Goal: Information Seeking & Learning: Check status

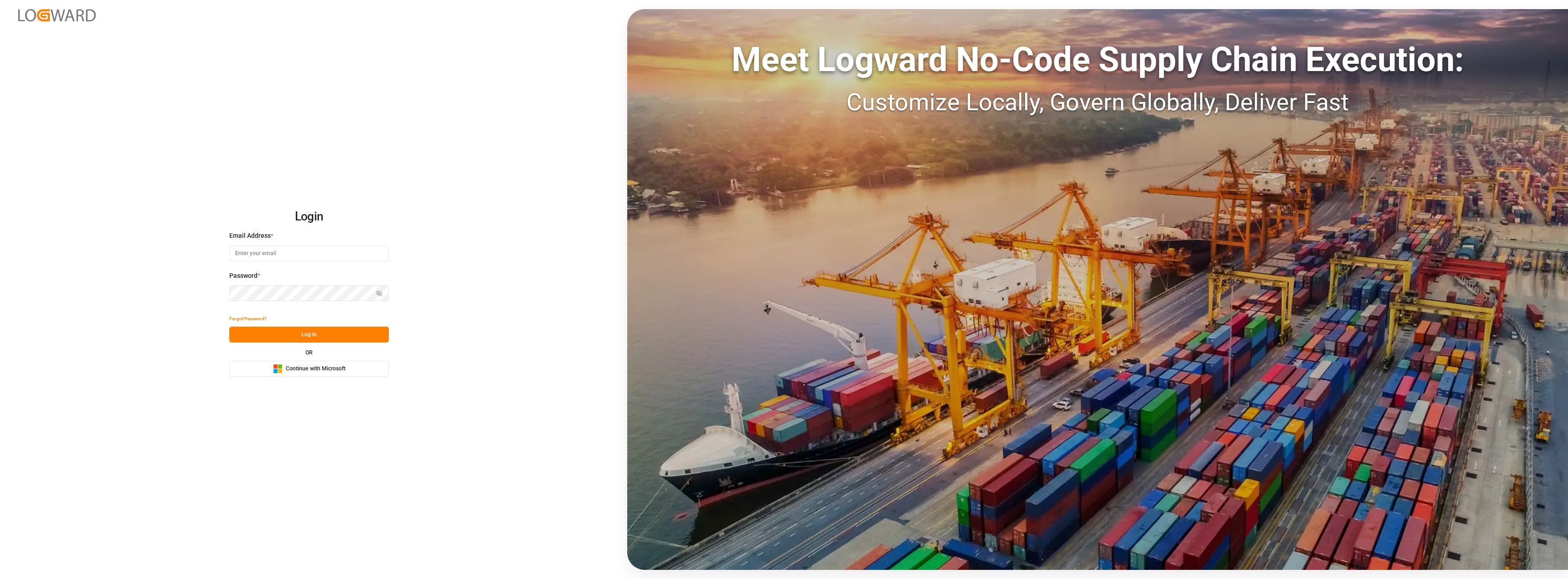
click at [307, 367] on span "Continue with Microsoft" at bounding box center [316, 369] width 60 height 8
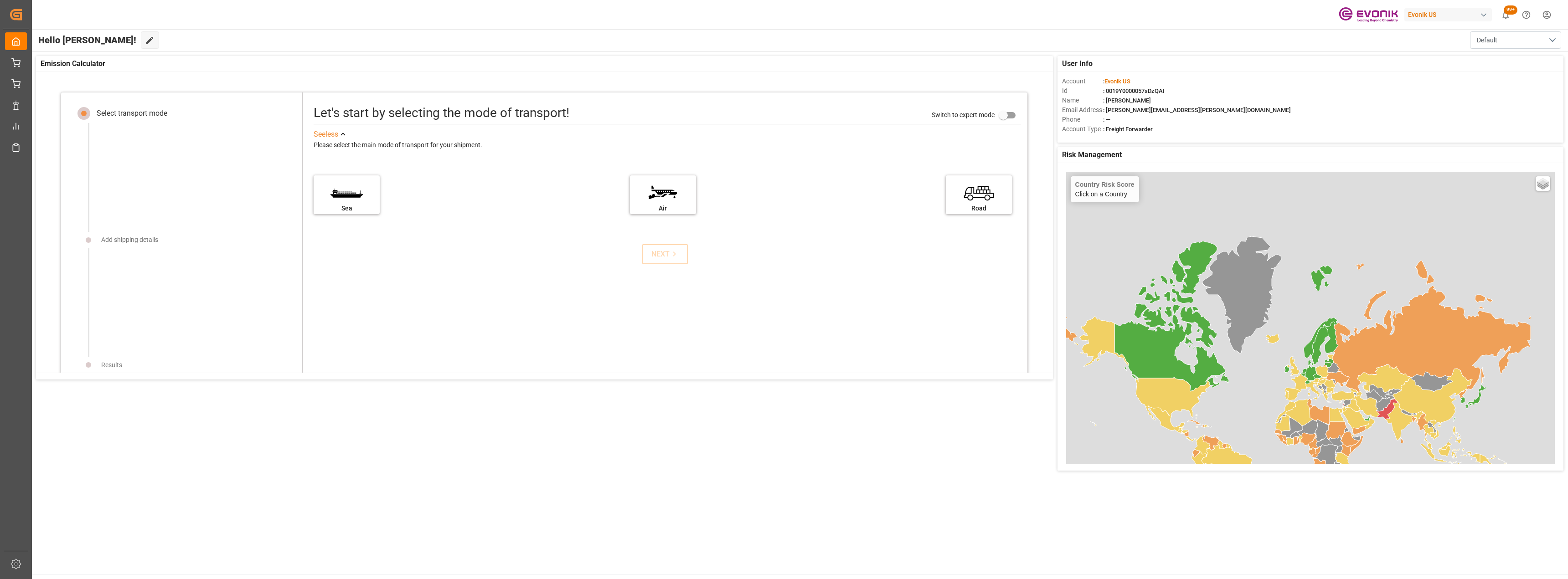
click at [986, 17] on div "Evonik US 99+ Notifications Only show unread All Mark all categories read No no…" at bounding box center [797, 15] width 1542 height 29
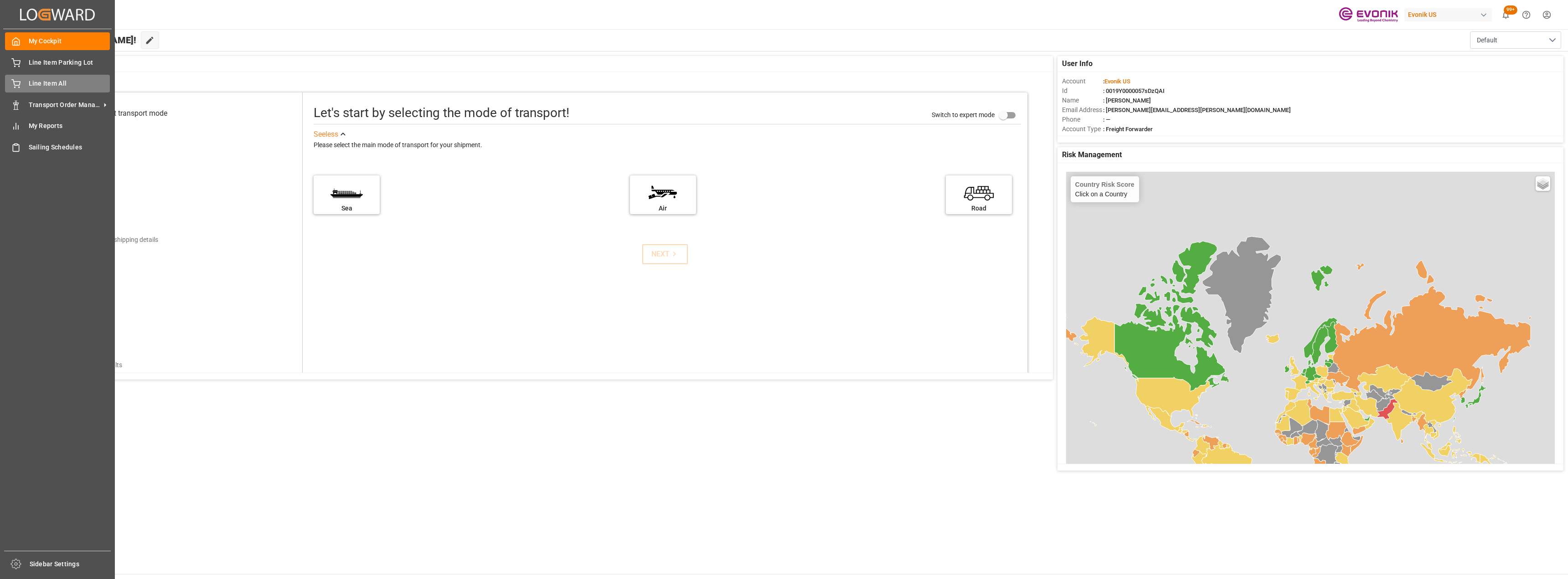
click at [24, 86] on div "Line Item All Line Item All" at bounding box center [57, 83] width 105 height 18
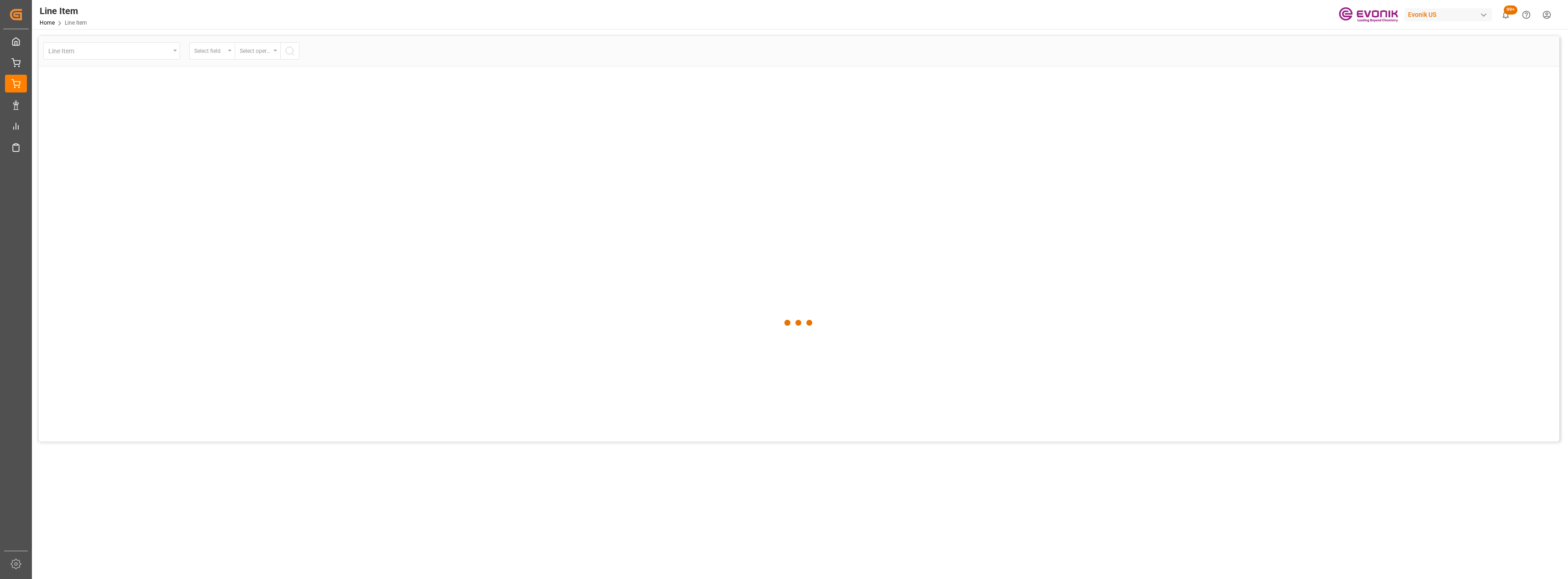
click at [176, 51] on div at bounding box center [799, 322] width 1521 height 574
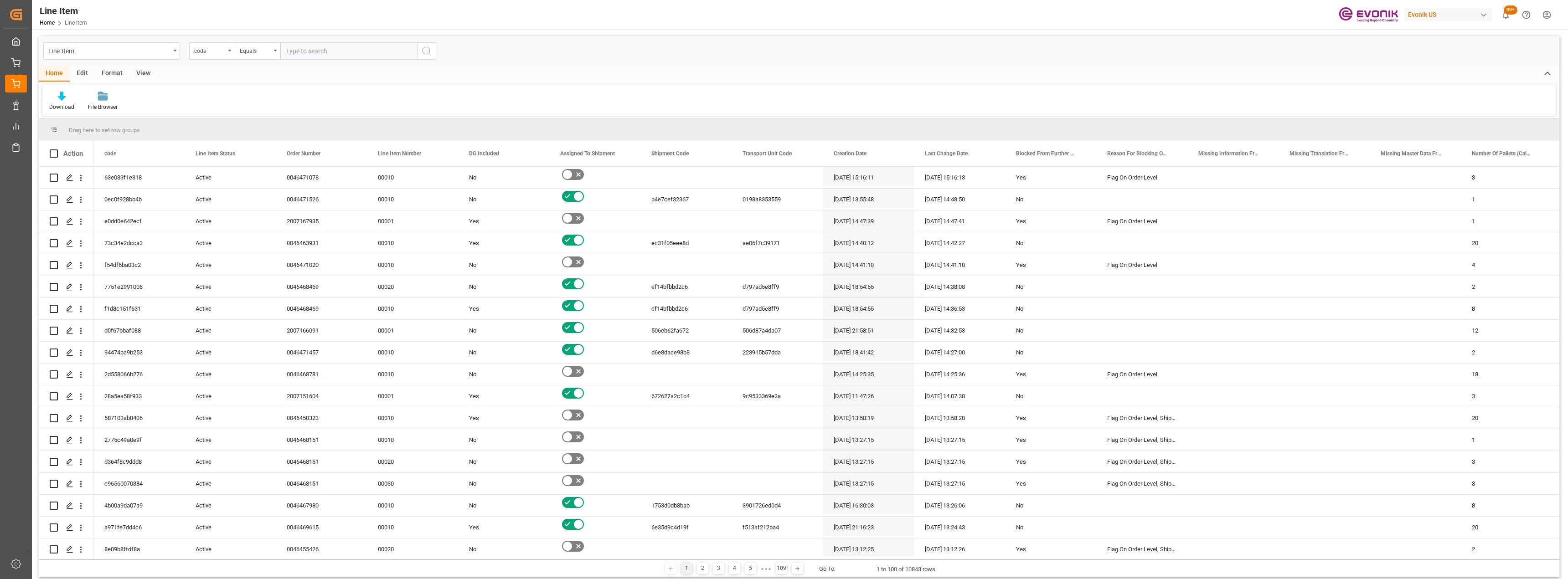
click at [514, 52] on div "Line Item code Equals" at bounding box center [799, 50] width 1521 height 30
click at [173, 52] on div "Line Item" at bounding box center [111, 51] width 137 height 17
click at [91, 191] on div "Shipment" at bounding box center [111, 188] width 136 height 19
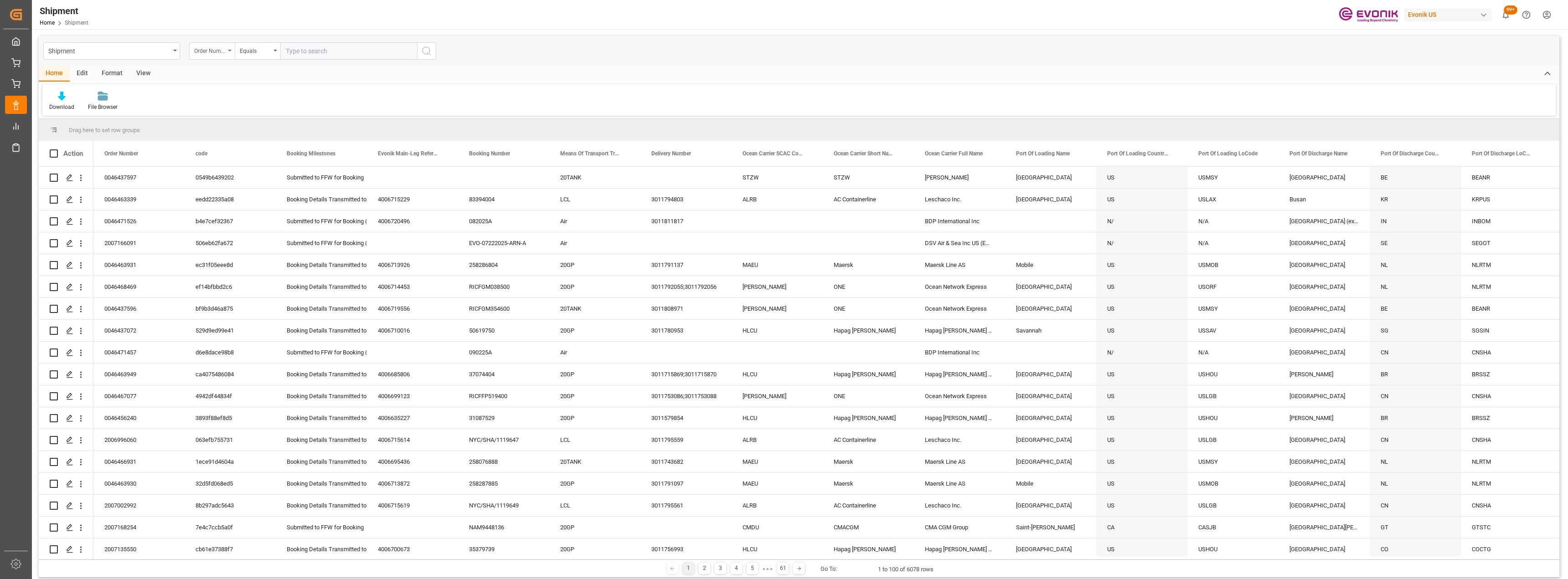
click at [222, 52] on div "Order Number" at bounding box center [209, 49] width 31 height 10
type input "bus"
click at [281, 86] on div "Business Line" at bounding box center [257, 92] width 136 height 19
click at [279, 50] on div "Equals" at bounding box center [257, 51] width 46 height 17
click at [300, 114] on div "Fuzzy search" at bounding box center [303, 111] width 136 height 19
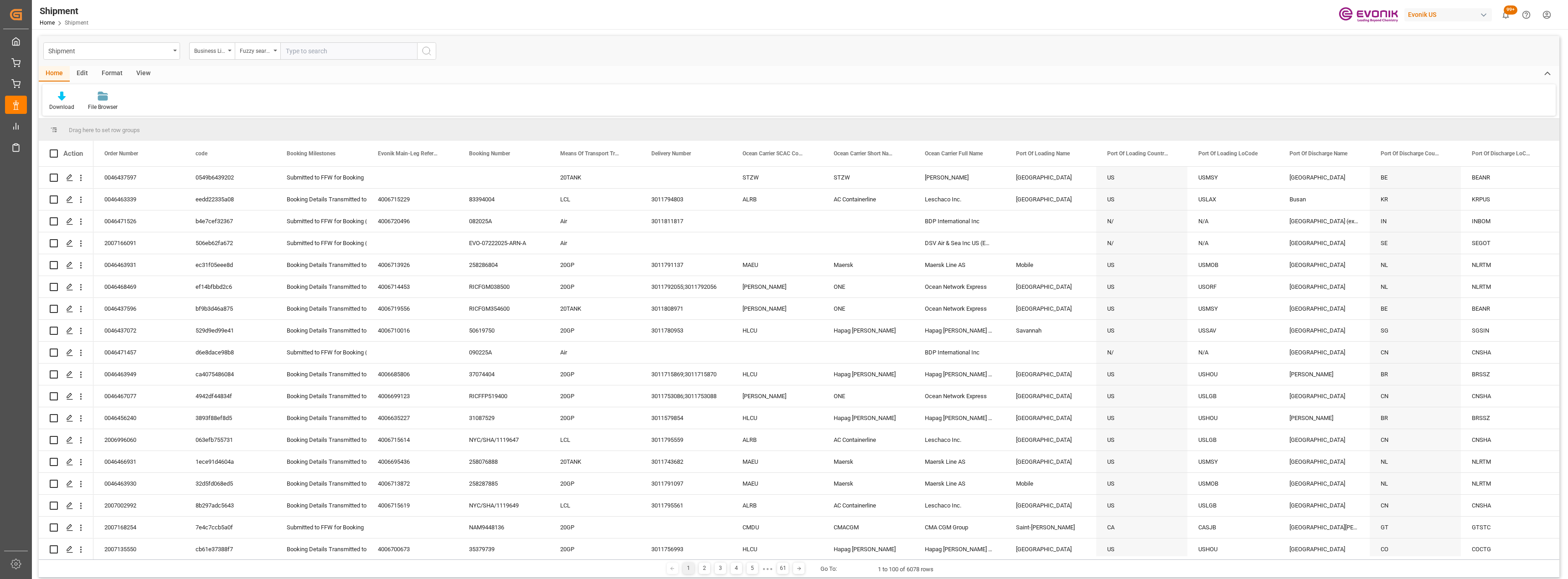
click at [322, 57] on input "text" at bounding box center [349, 51] width 137 height 17
type input "inter"
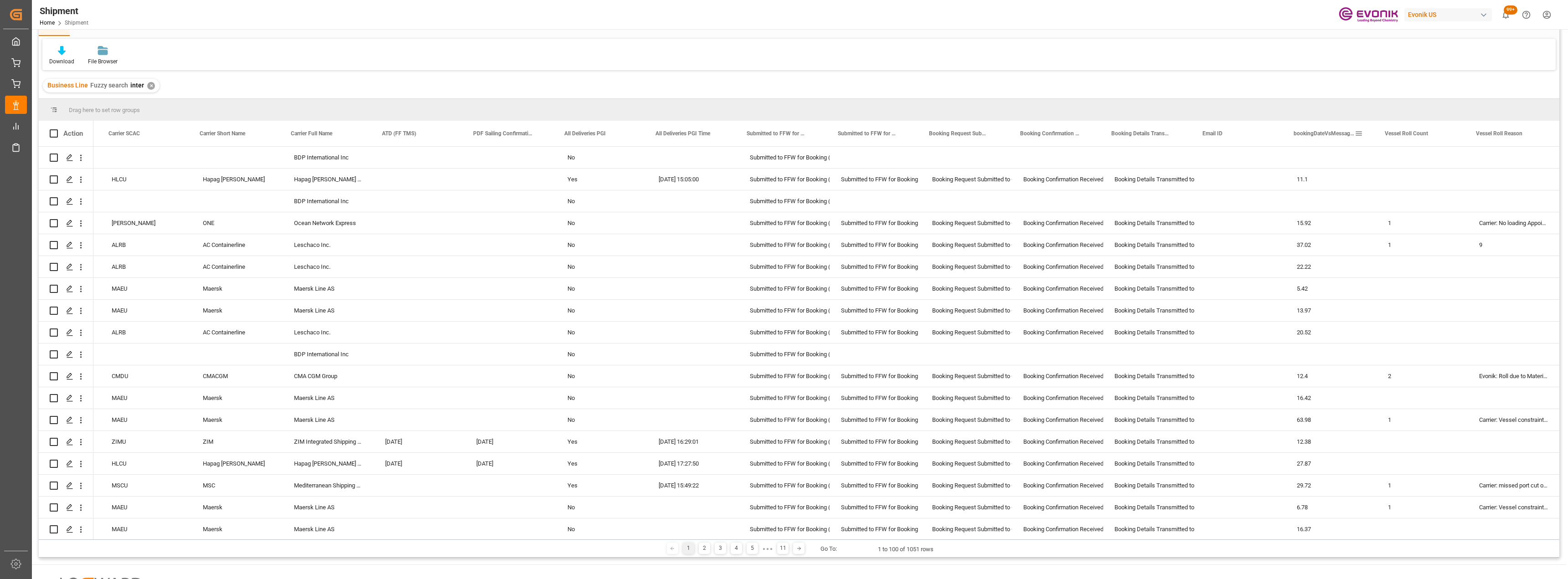
click at [1359, 133] on span at bounding box center [1359, 133] width 8 height 8
click at [1273, 560] on div "Shipment Business Line Equals Home Edit Format View Download File Browser Busin…" at bounding box center [799, 326] width 1535 height 685
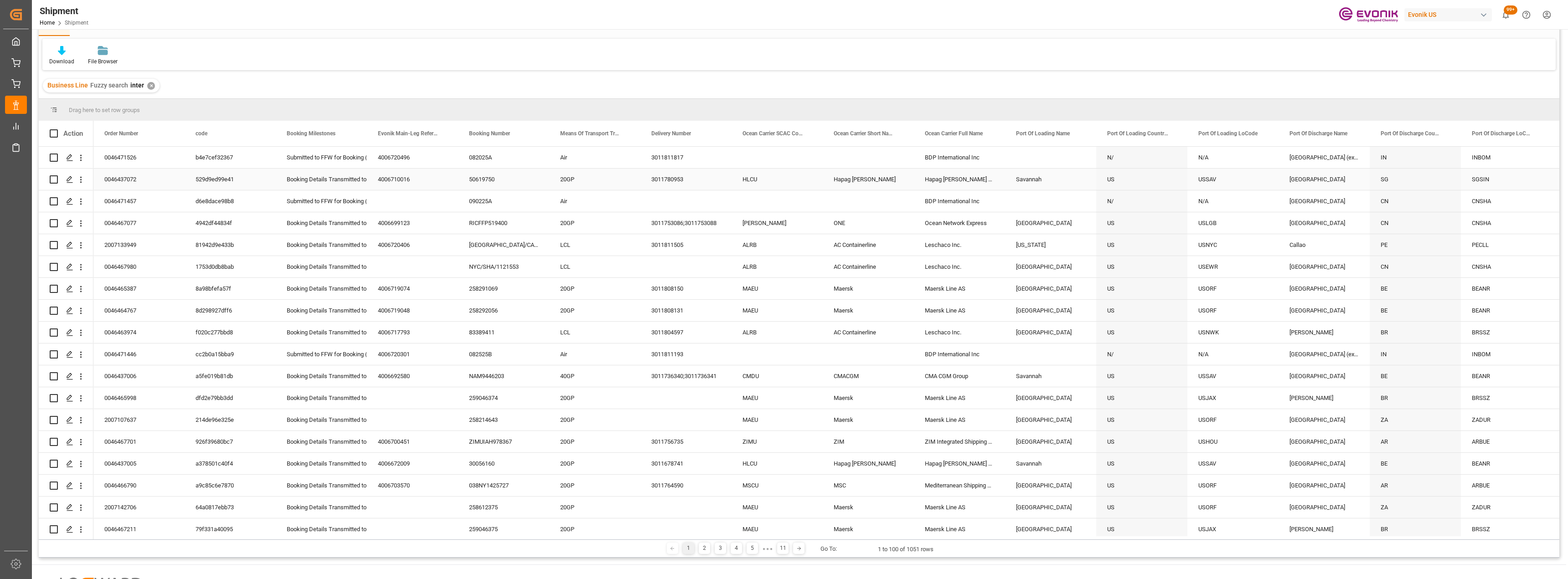
drag, startPoint x: 40, startPoint y: 179, endPoint x: 129, endPoint y: 201, distance: 91.7
click at [40, 179] on div "Press SPACE to select this row." at bounding box center [66, 179] width 55 height 21
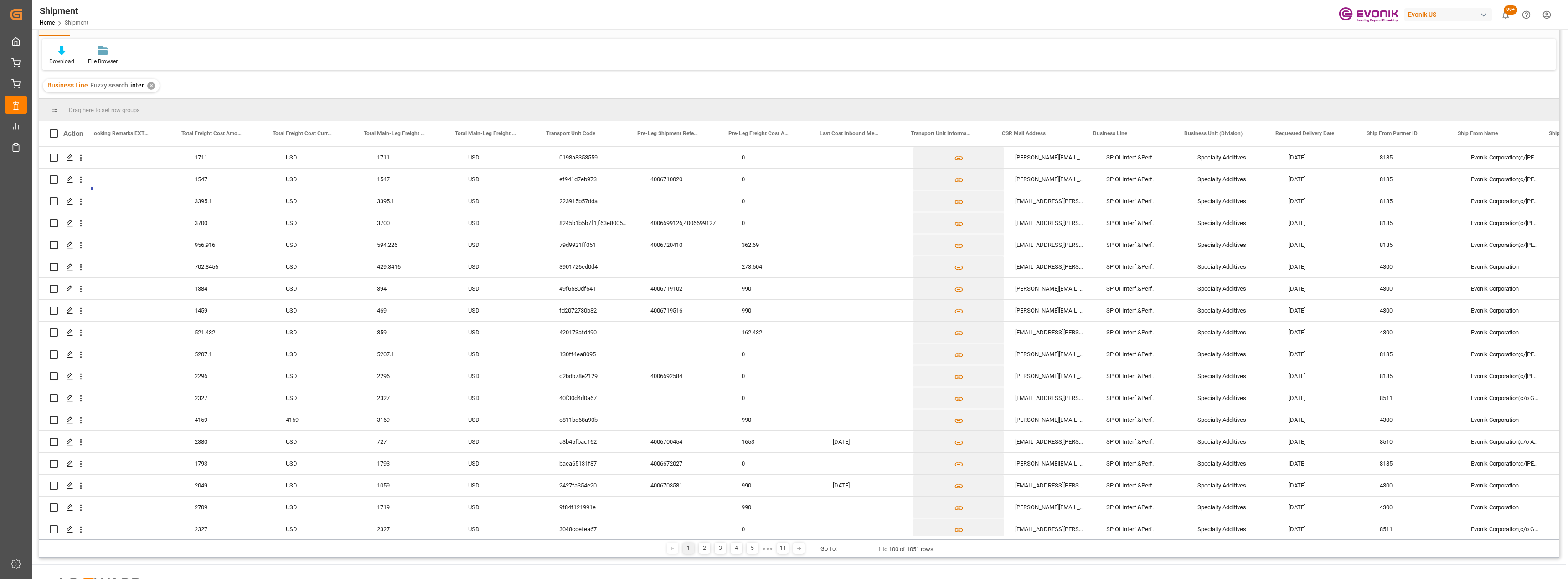
scroll to position [0, 2614]
